Goal: Entertainment & Leisure: Browse casually

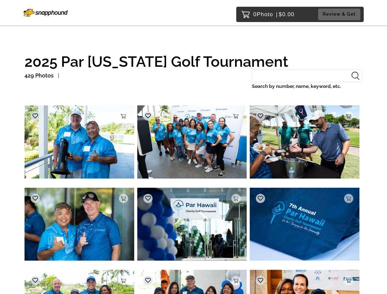
click at [79, 143] on img at bounding box center [79, 141] width 110 height 73
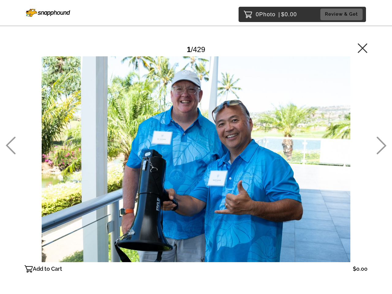
click at [123, 116] on div at bounding box center [195, 159] width 343 height 206
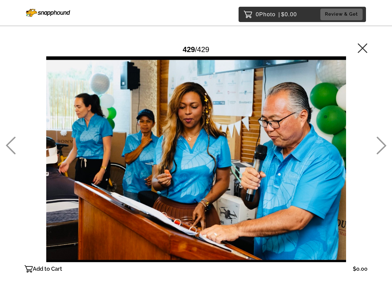
click at [35, 116] on div at bounding box center [195, 159] width 343 height 206
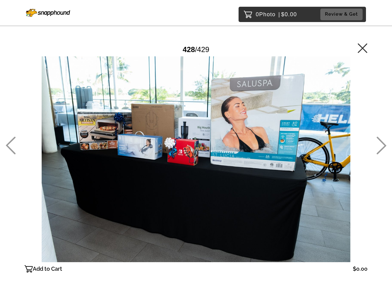
click at [192, 143] on div at bounding box center [195, 159] width 343 height 206
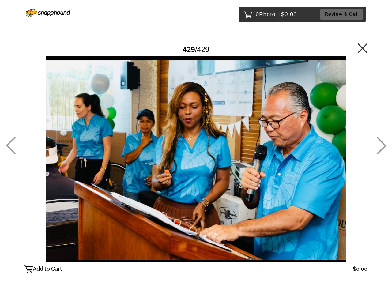
click at [236, 116] on div at bounding box center [195, 159] width 343 height 206
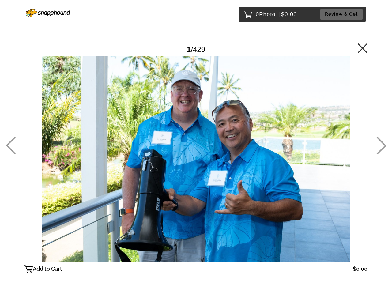
click at [148, 116] on div at bounding box center [195, 159] width 343 height 206
